Goal: Check status: Check status

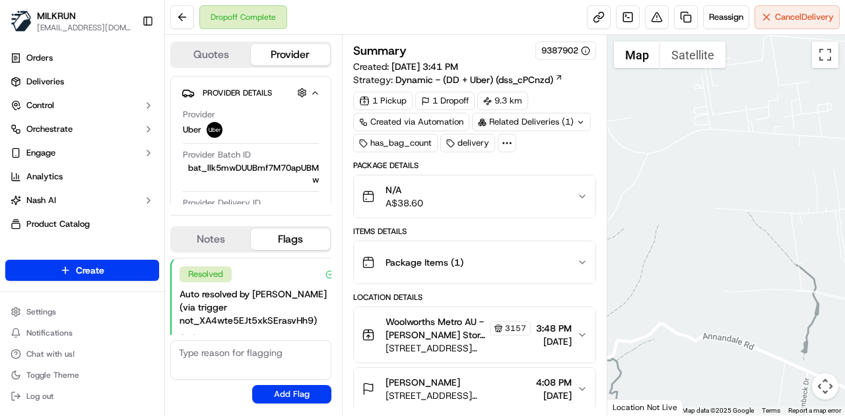
scroll to position [549, 0]
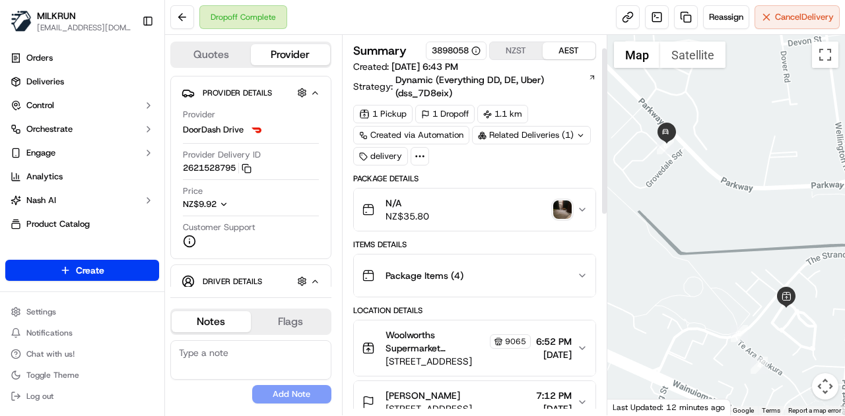
scroll to position [66, 0]
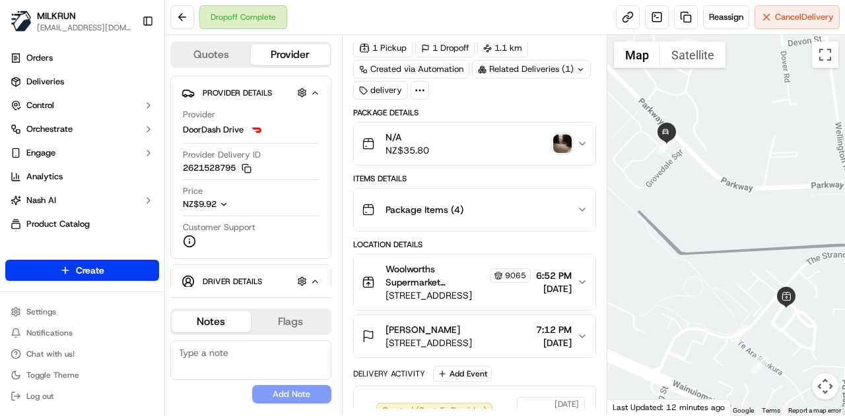
click at [560, 142] on img "button" at bounding box center [562, 144] width 18 height 18
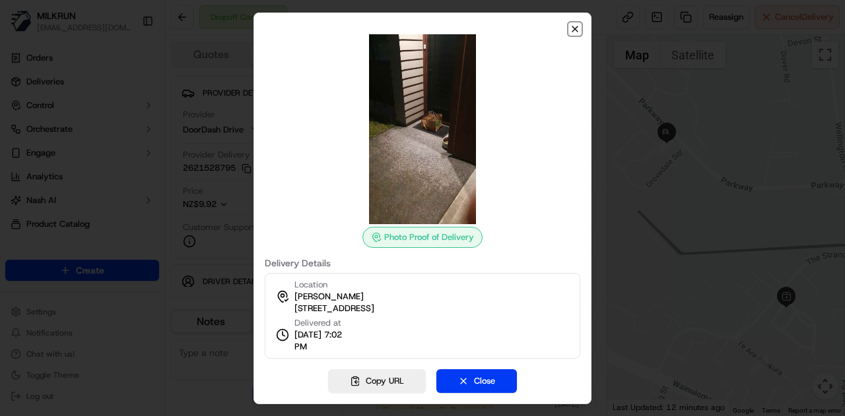
click at [572, 27] on icon "button" at bounding box center [575, 29] width 11 height 11
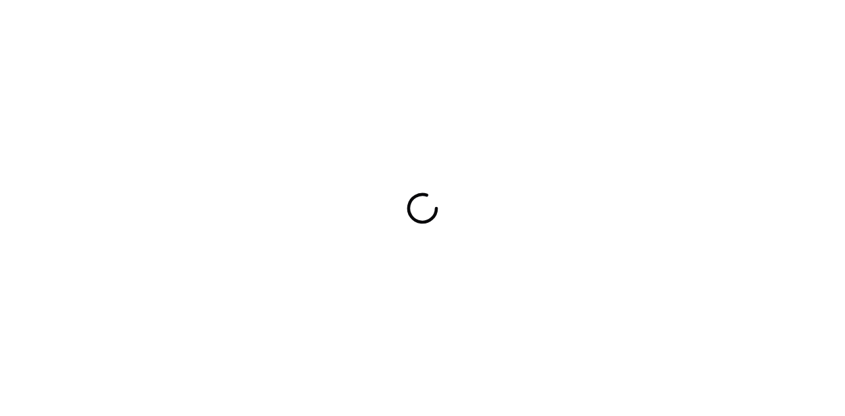
click at [519, 192] on div at bounding box center [422, 208] width 845 height 416
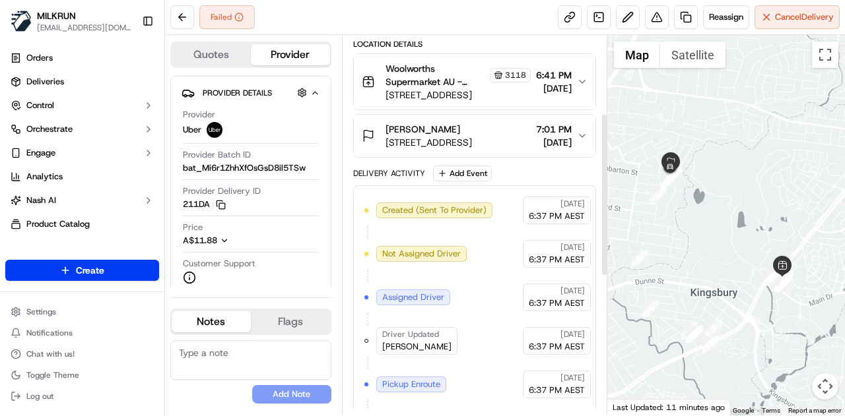
scroll to position [176, 0]
